Goal: Task Accomplishment & Management: Manage account settings

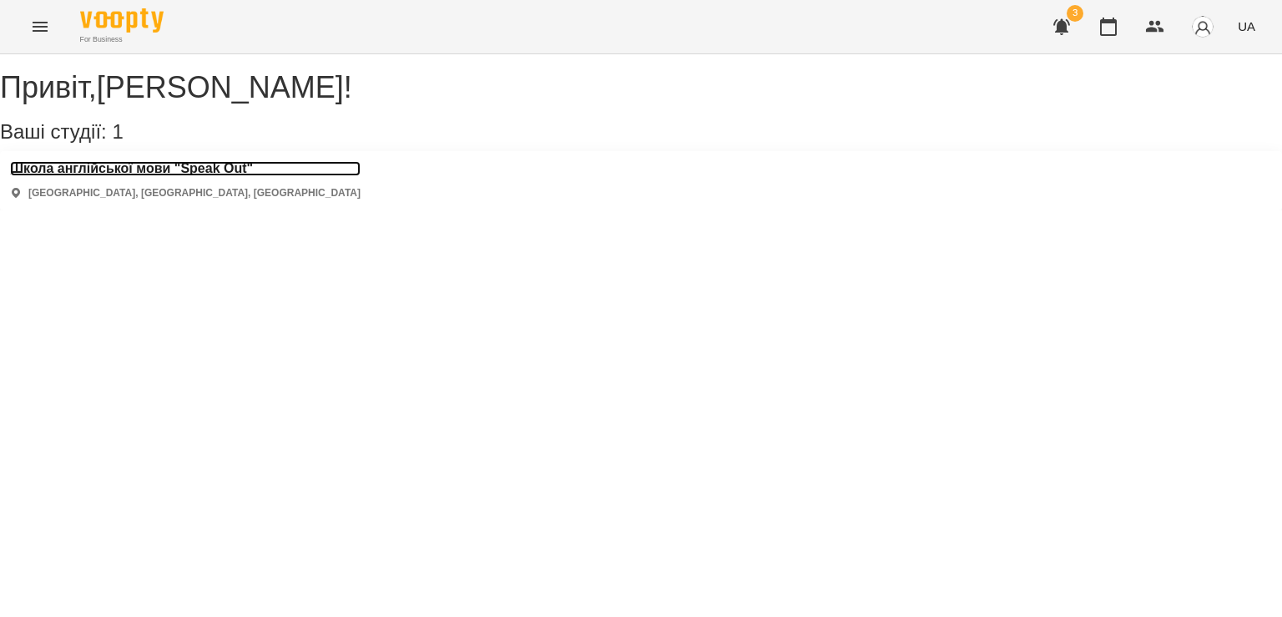
click at [234, 176] on h3 "Школа англійської мови "Speak Out"" at bounding box center [185, 168] width 351 height 15
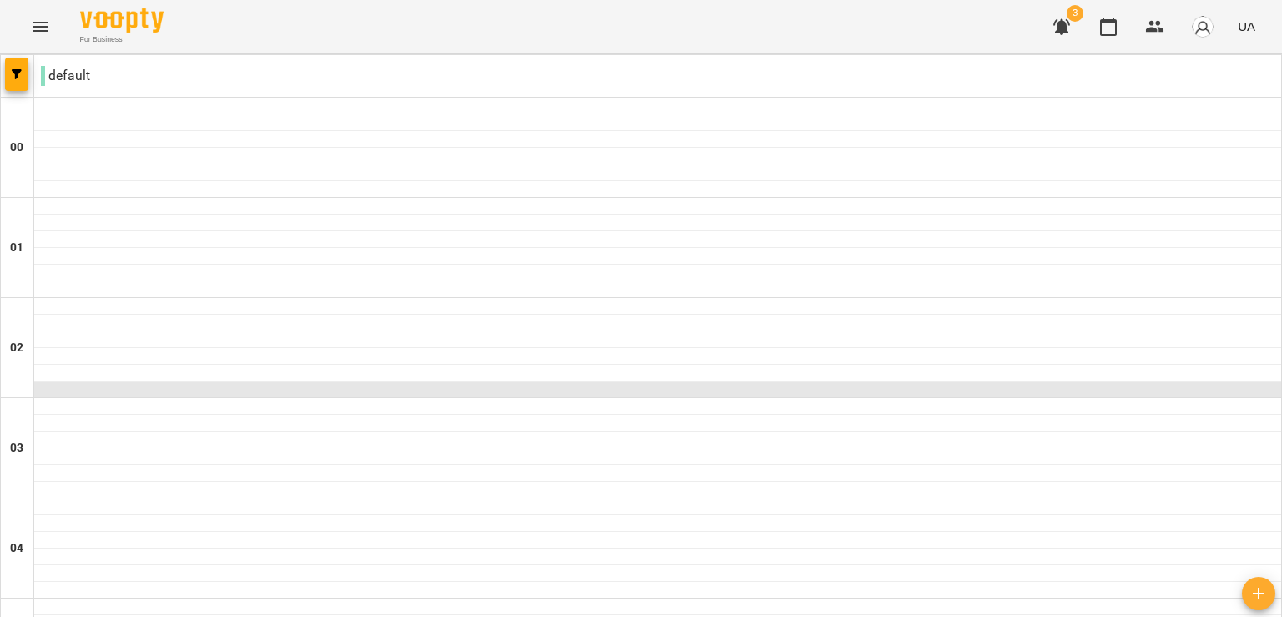
scroll to position [1895, 0]
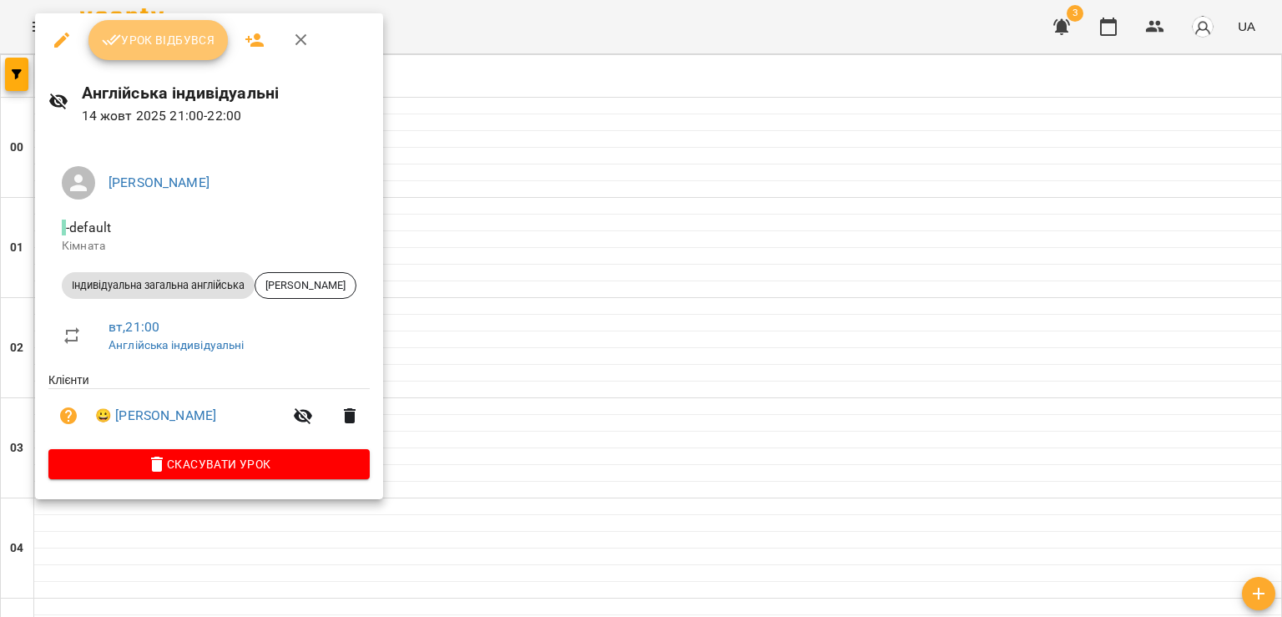
click at [196, 44] on span "Урок відбувся" at bounding box center [159, 40] width 114 height 20
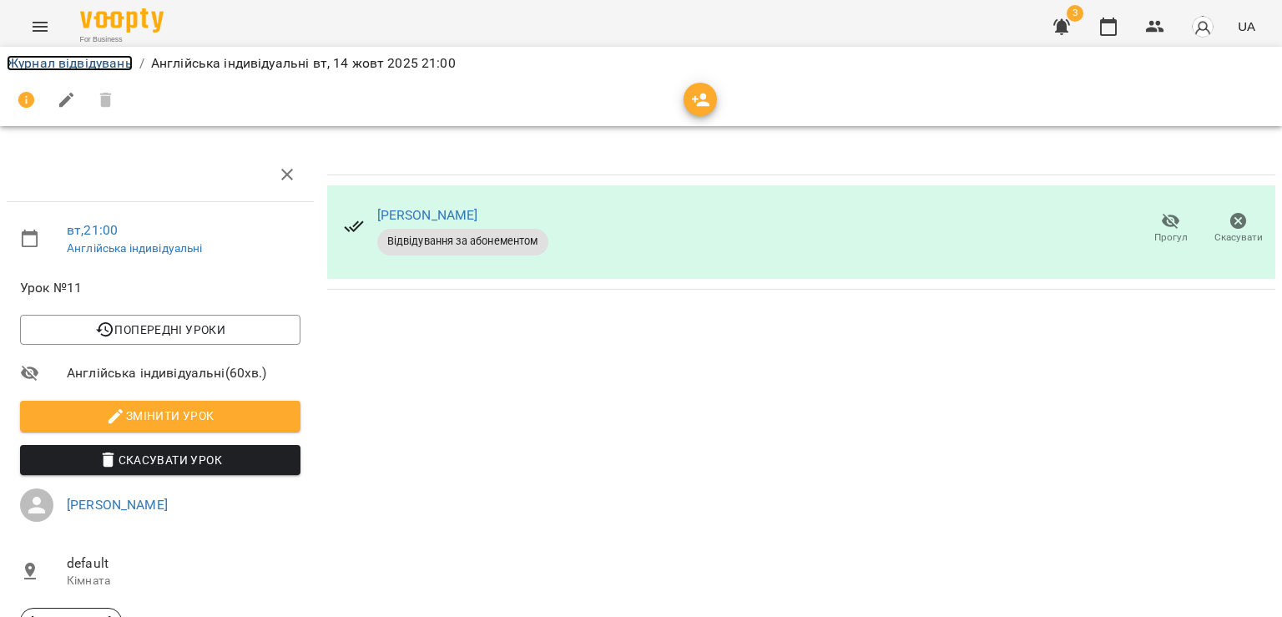
click at [114, 58] on link "Журнал відвідувань" at bounding box center [70, 63] width 126 height 16
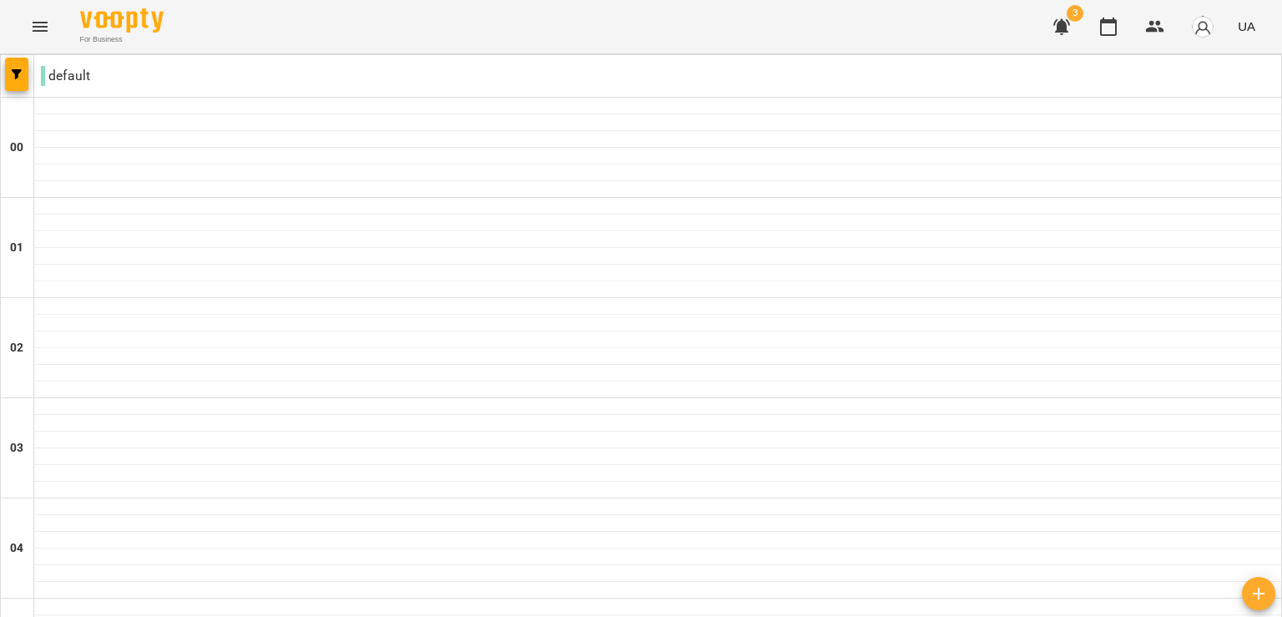
scroll to position [168, 0]
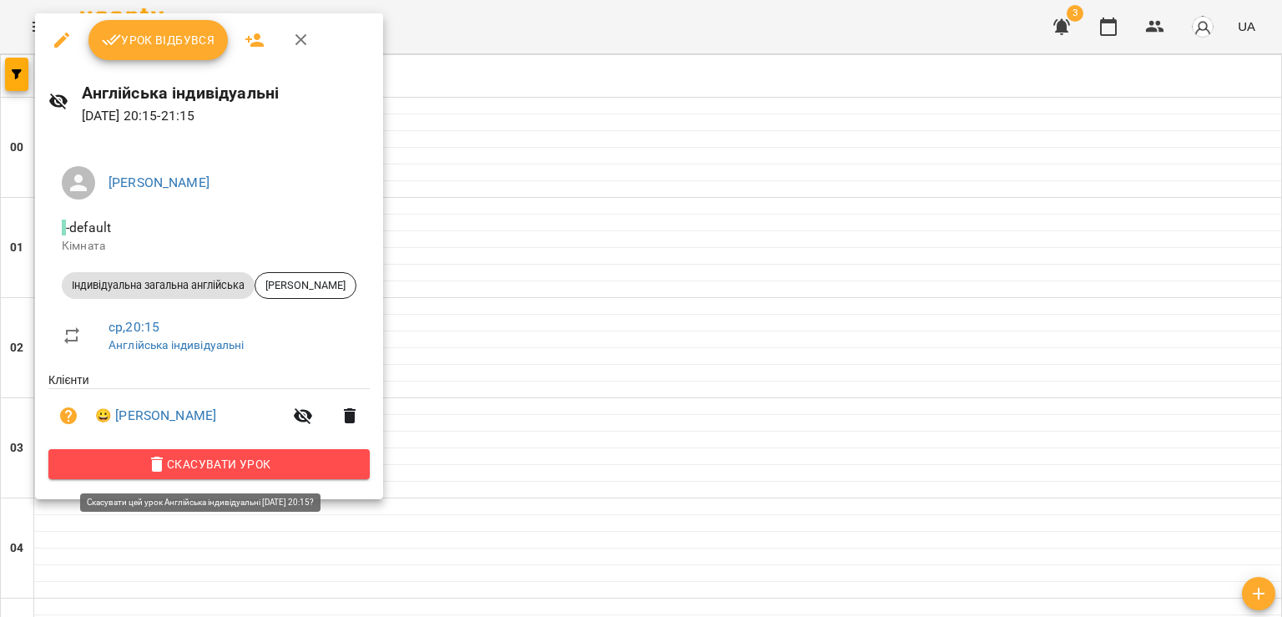
click at [265, 465] on span "Скасувати Урок" at bounding box center [209, 464] width 295 height 20
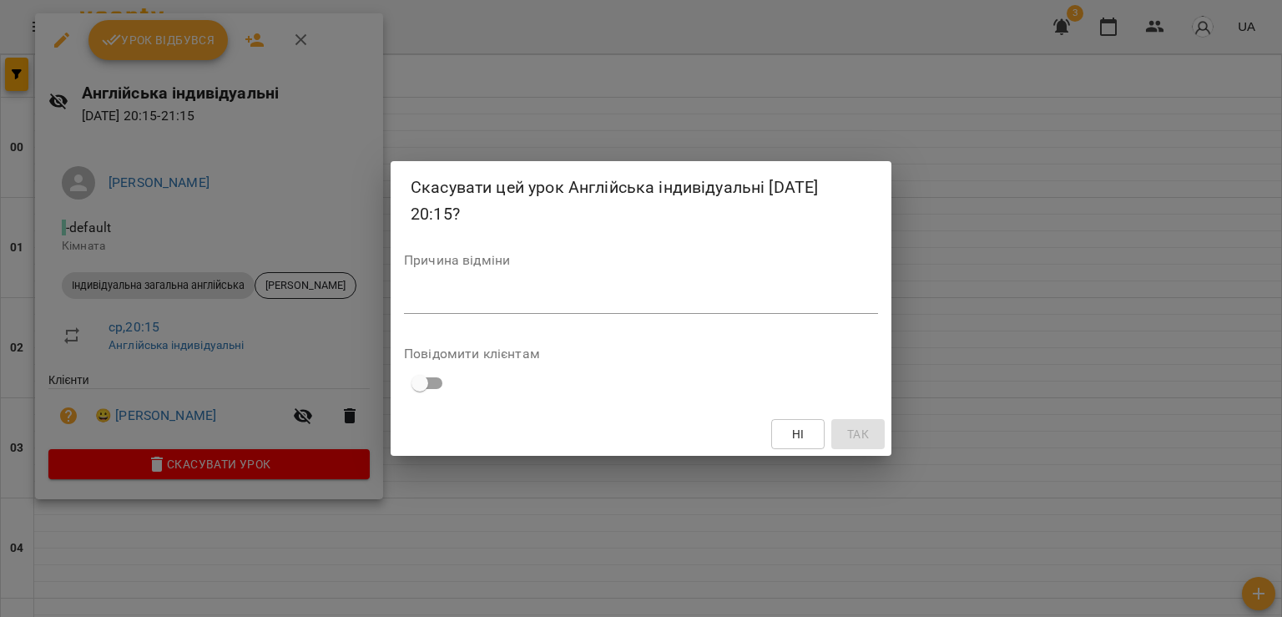
click at [613, 280] on div "Причина відміни *" at bounding box center [641, 287] width 474 height 67
click at [610, 296] on textarea at bounding box center [641, 300] width 474 height 16
type textarea "*"
click at [857, 435] on span "Так" at bounding box center [858, 434] width 22 height 20
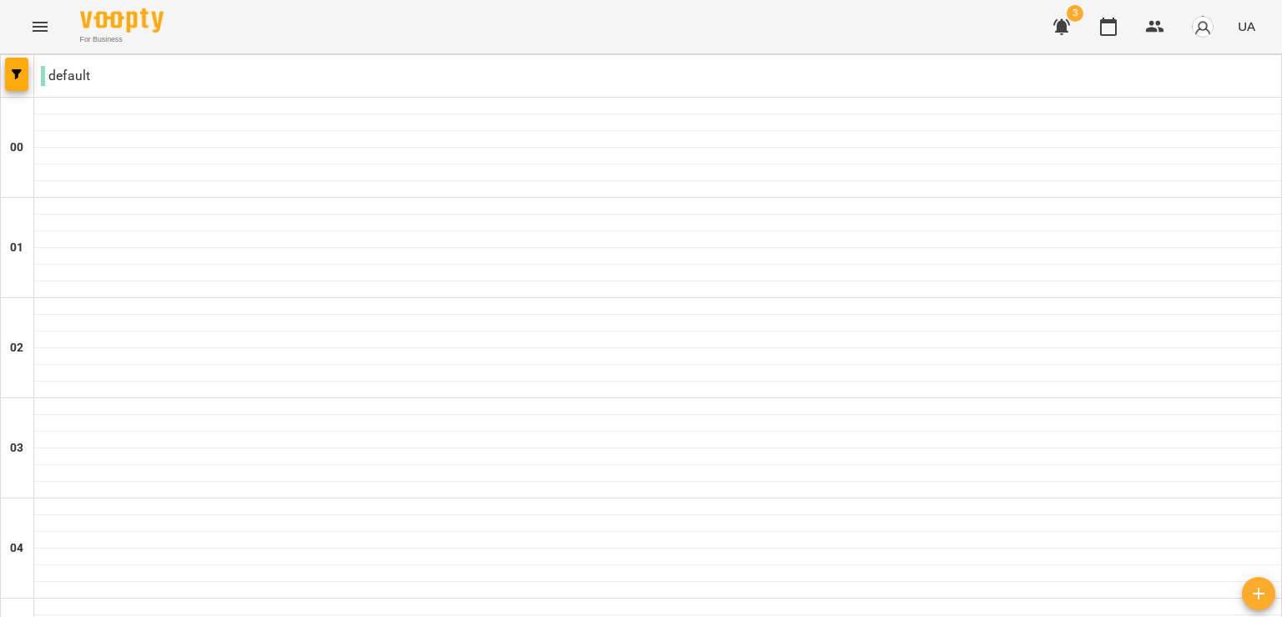
scroll to position [1669, 0]
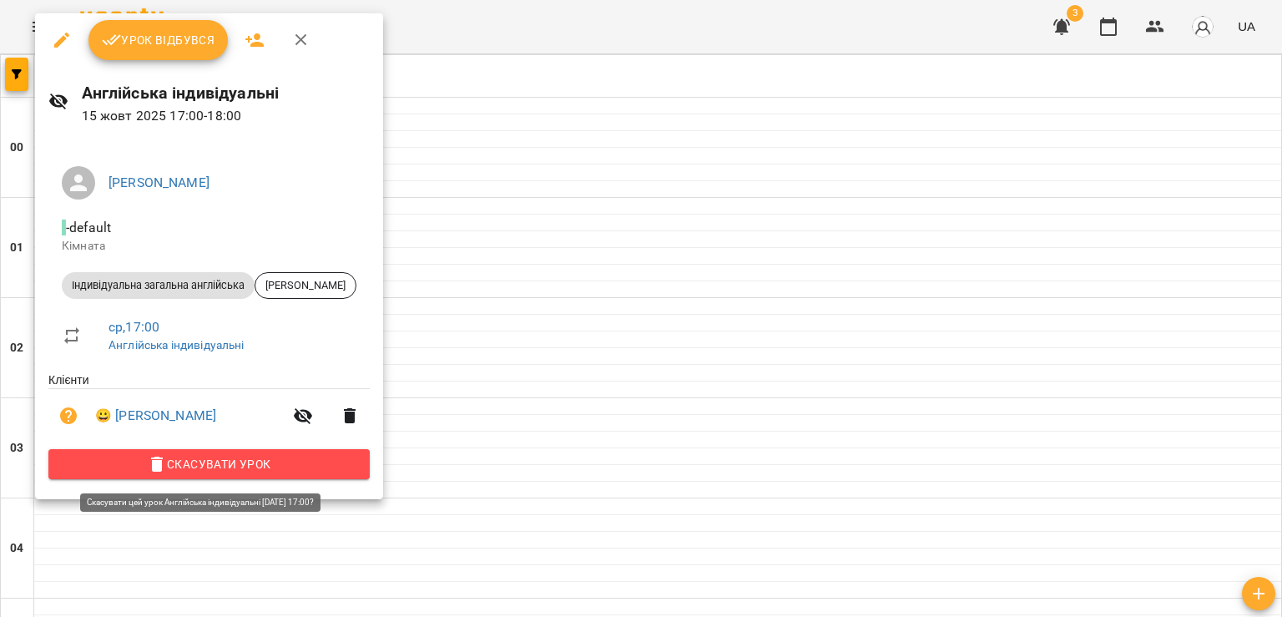
click at [293, 468] on span "Скасувати Урок" at bounding box center [209, 464] width 295 height 20
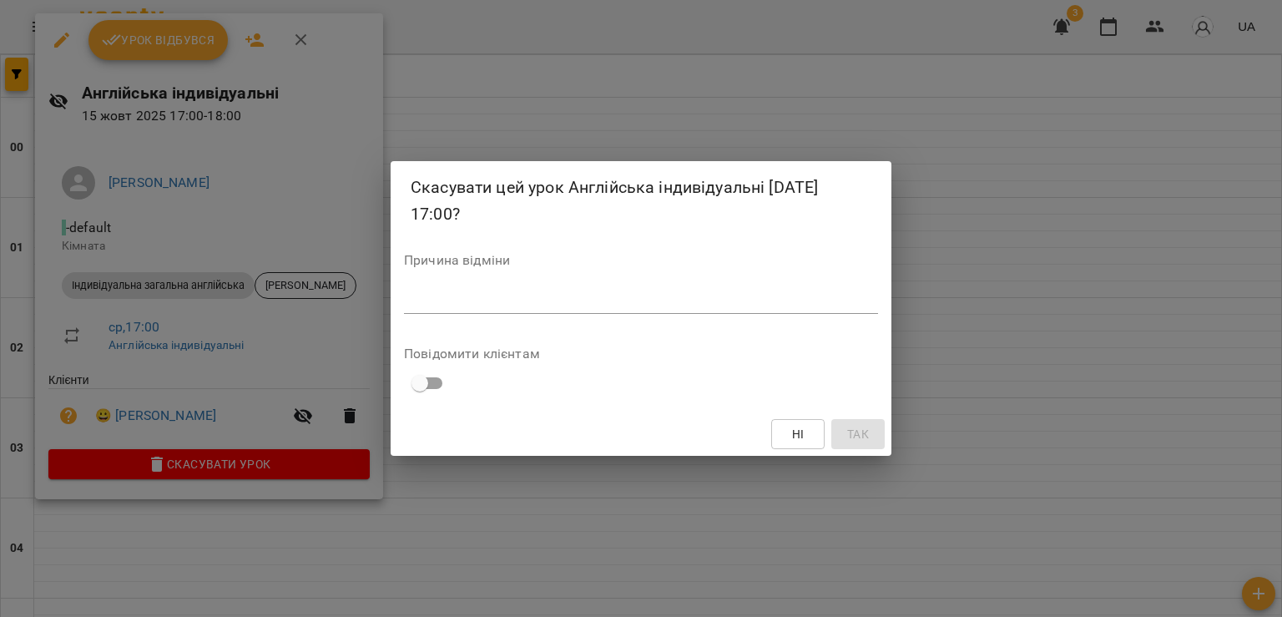
click at [456, 310] on div "*" at bounding box center [641, 300] width 474 height 27
type textarea "*"
click at [855, 441] on span "Так" at bounding box center [858, 434] width 22 height 20
